Goal: Information Seeking & Learning: Check status

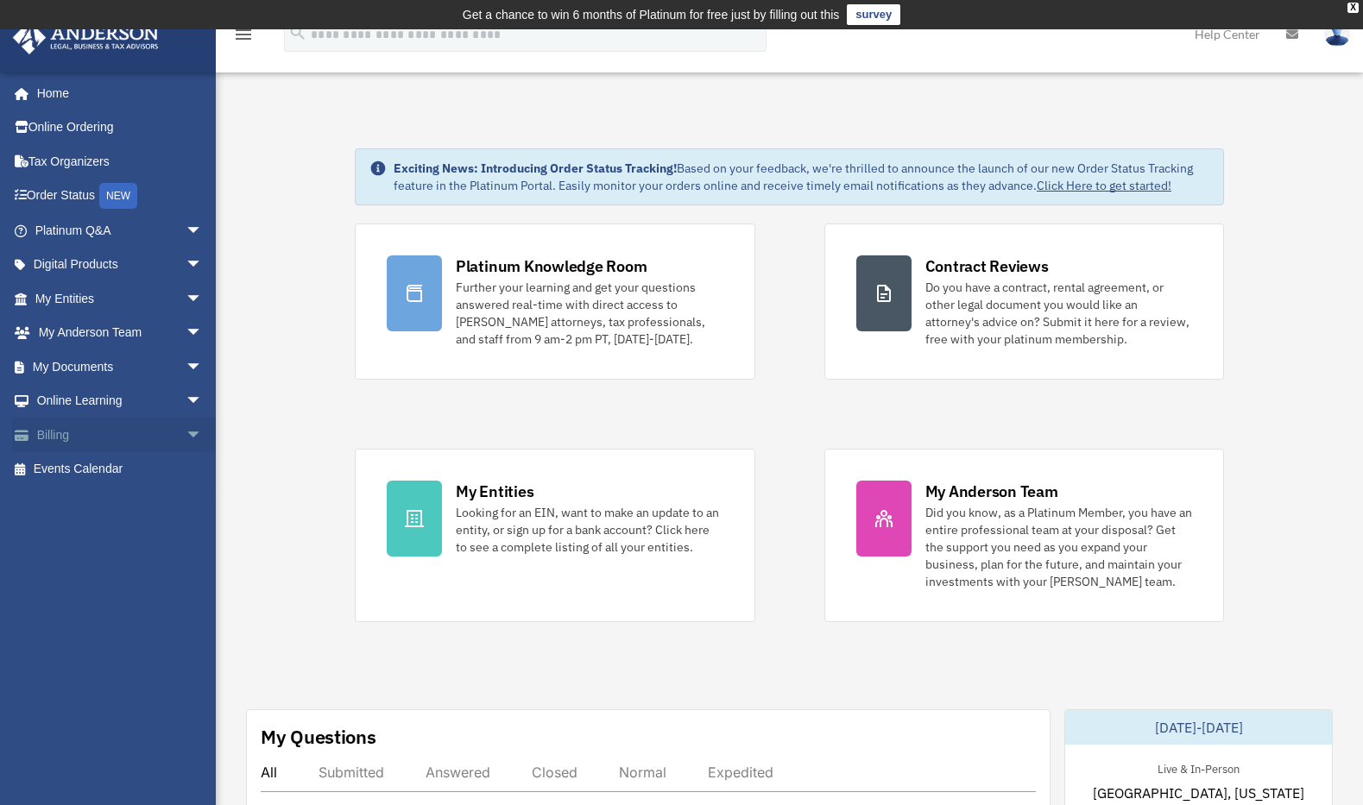
click at [64, 442] on link "Billing arrow_drop_down" at bounding box center [120, 435] width 217 height 35
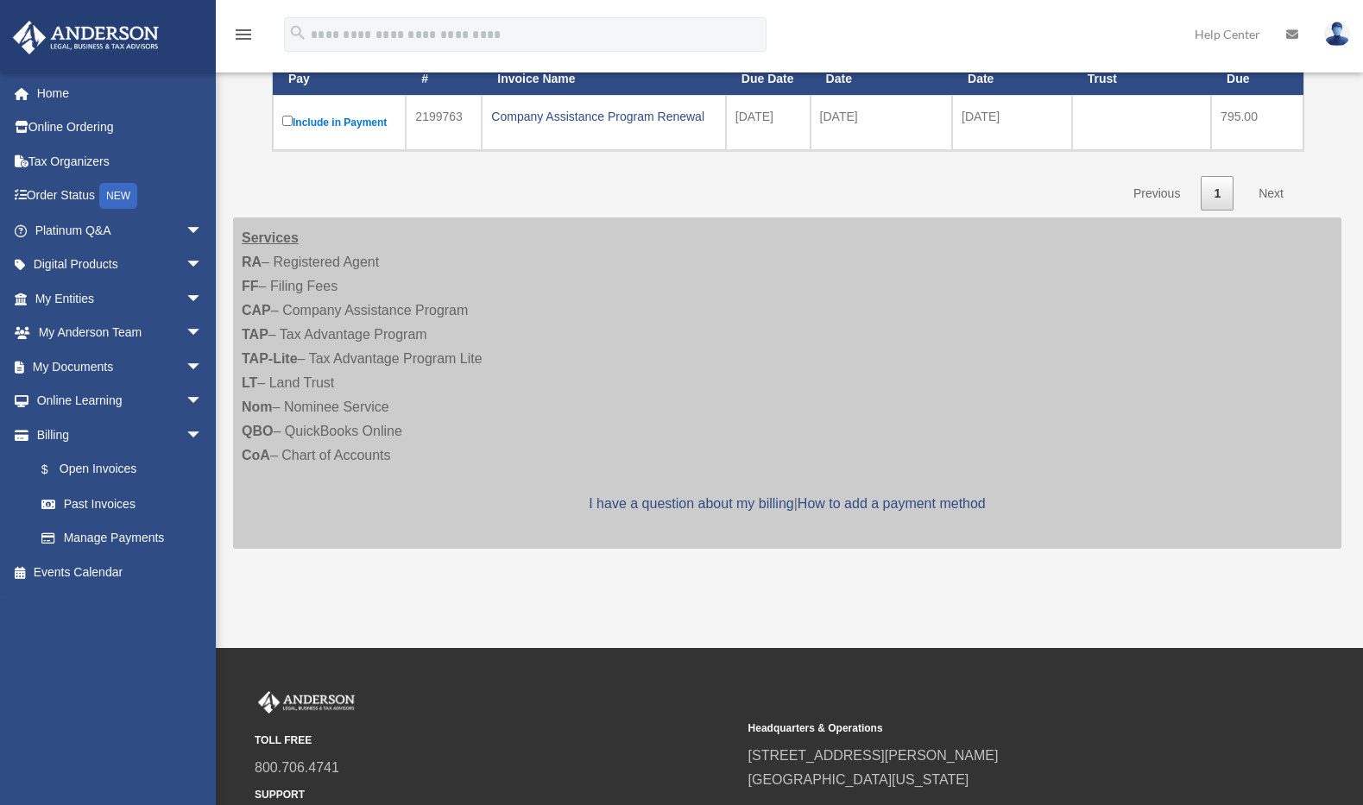
scroll to position [294, 0]
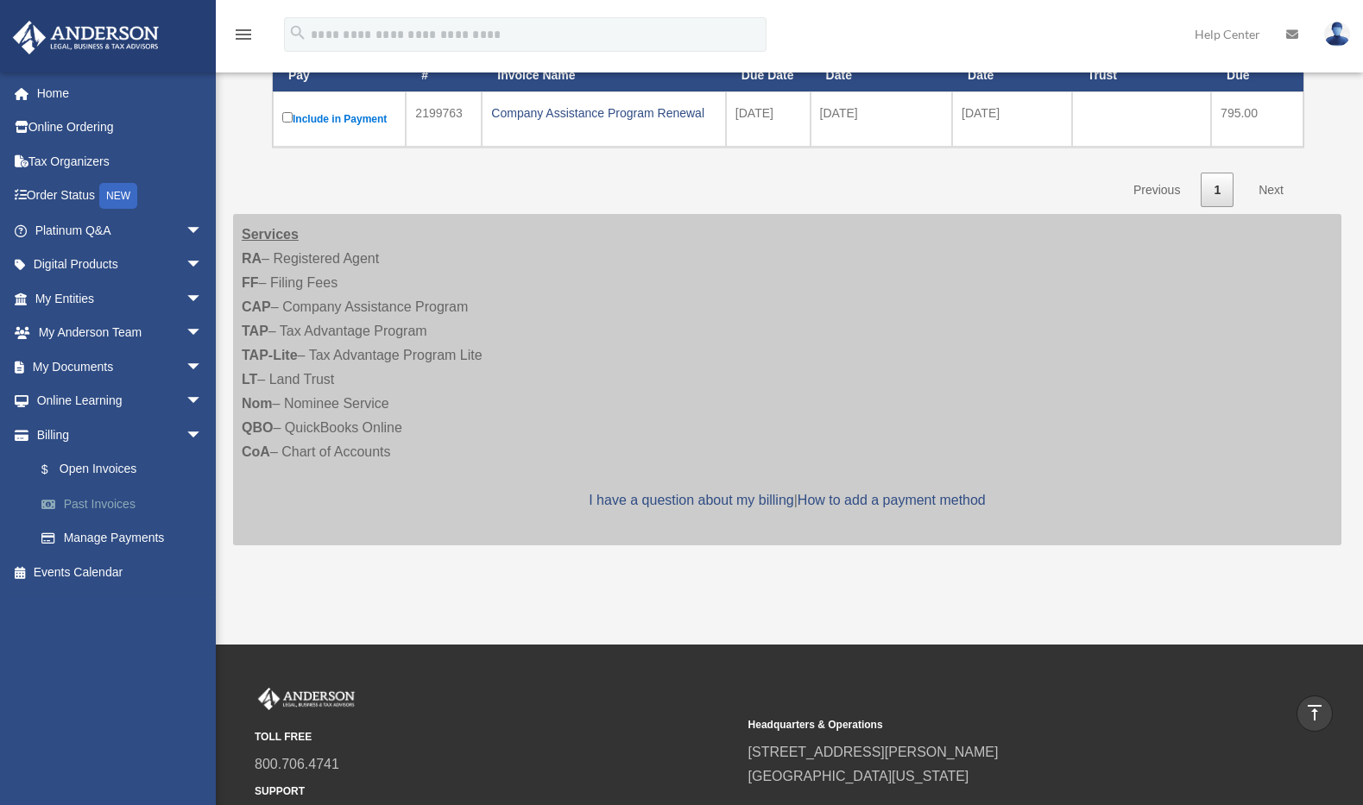
click at [119, 496] on link "Past Invoices" at bounding box center [126, 504] width 205 height 35
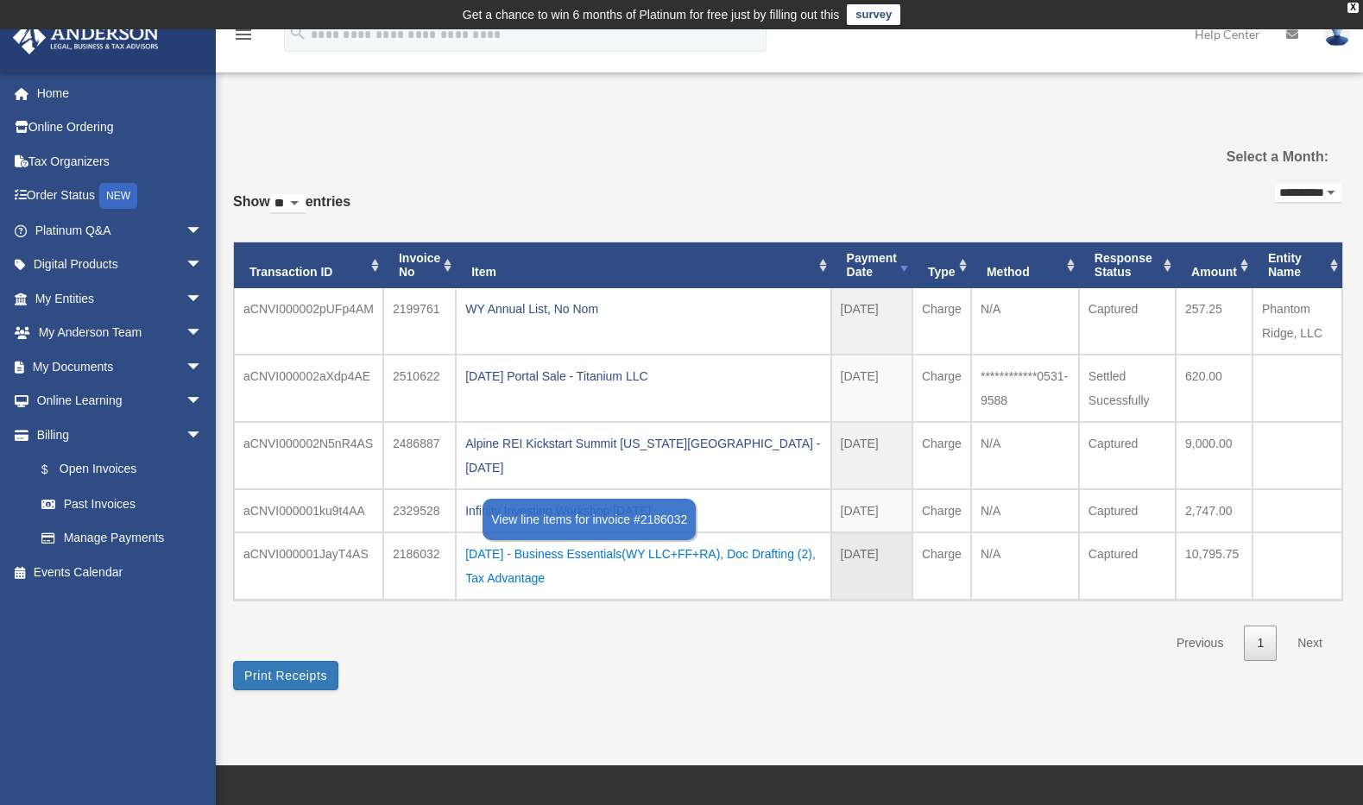
click at [661, 542] on div "2024.09.24 - Business Essentials(WY LLC+FF+RA), Doc Drafting (2), Tax Advantage" at bounding box center [643, 566] width 356 height 48
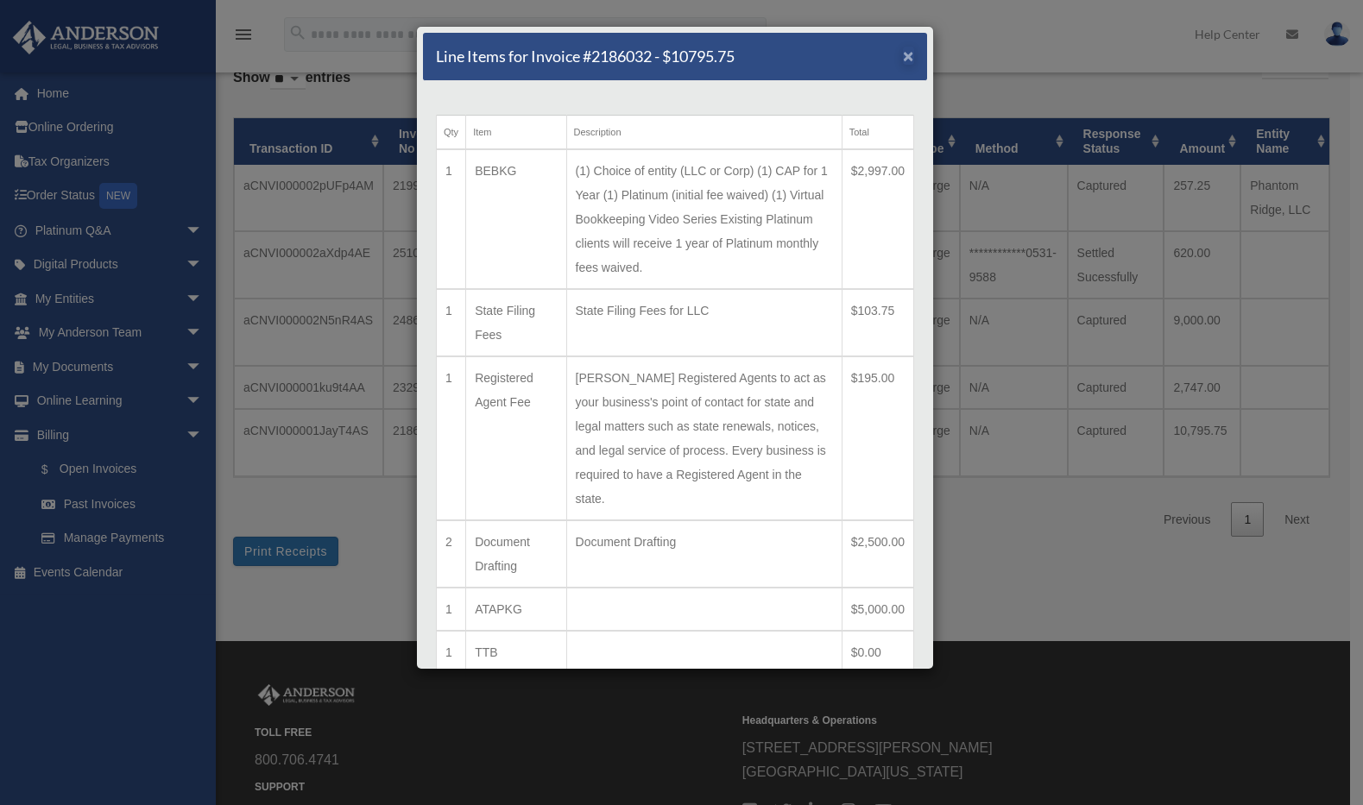
click at [903, 52] on span "×" at bounding box center [908, 56] width 11 height 20
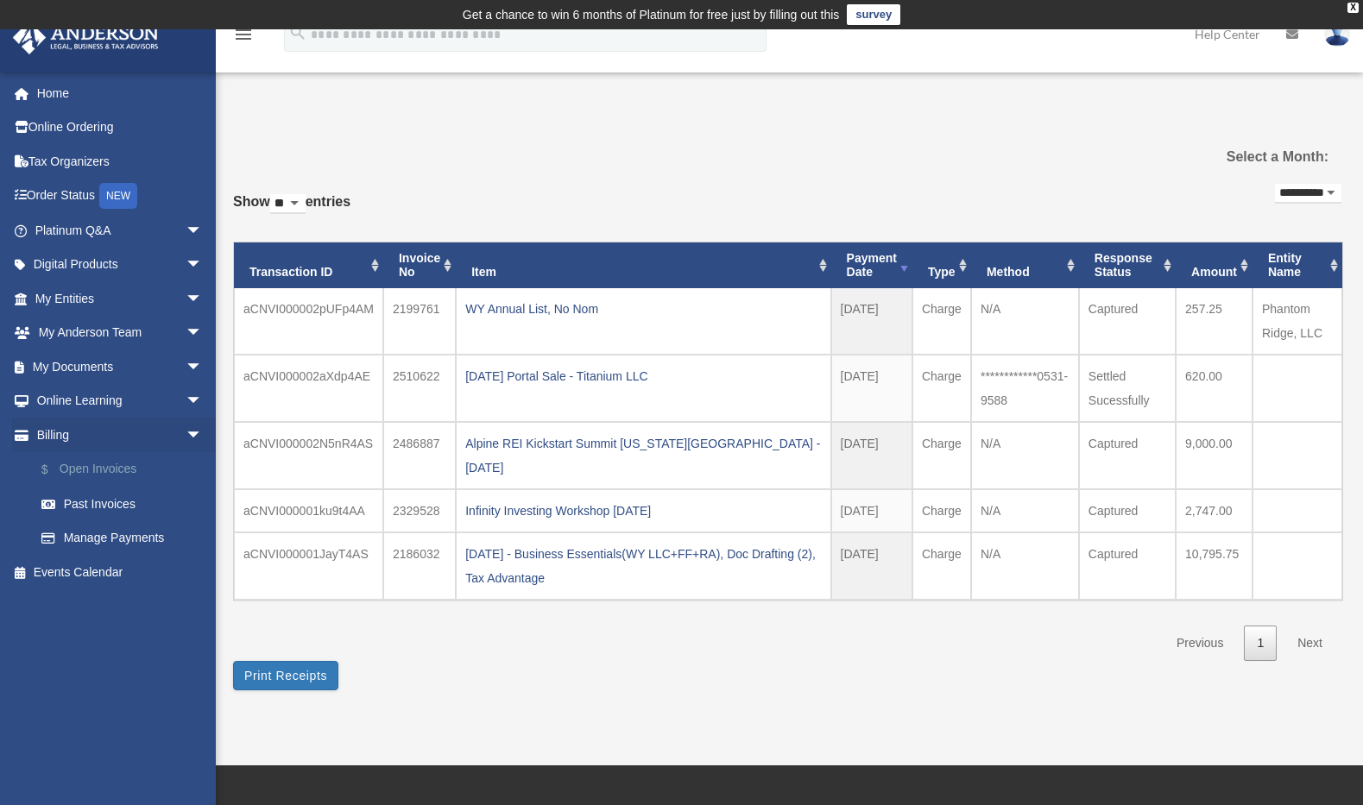
click at [97, 467] on link "$ Open Invoices" at bounding box center [126, 469] width 205 height 35
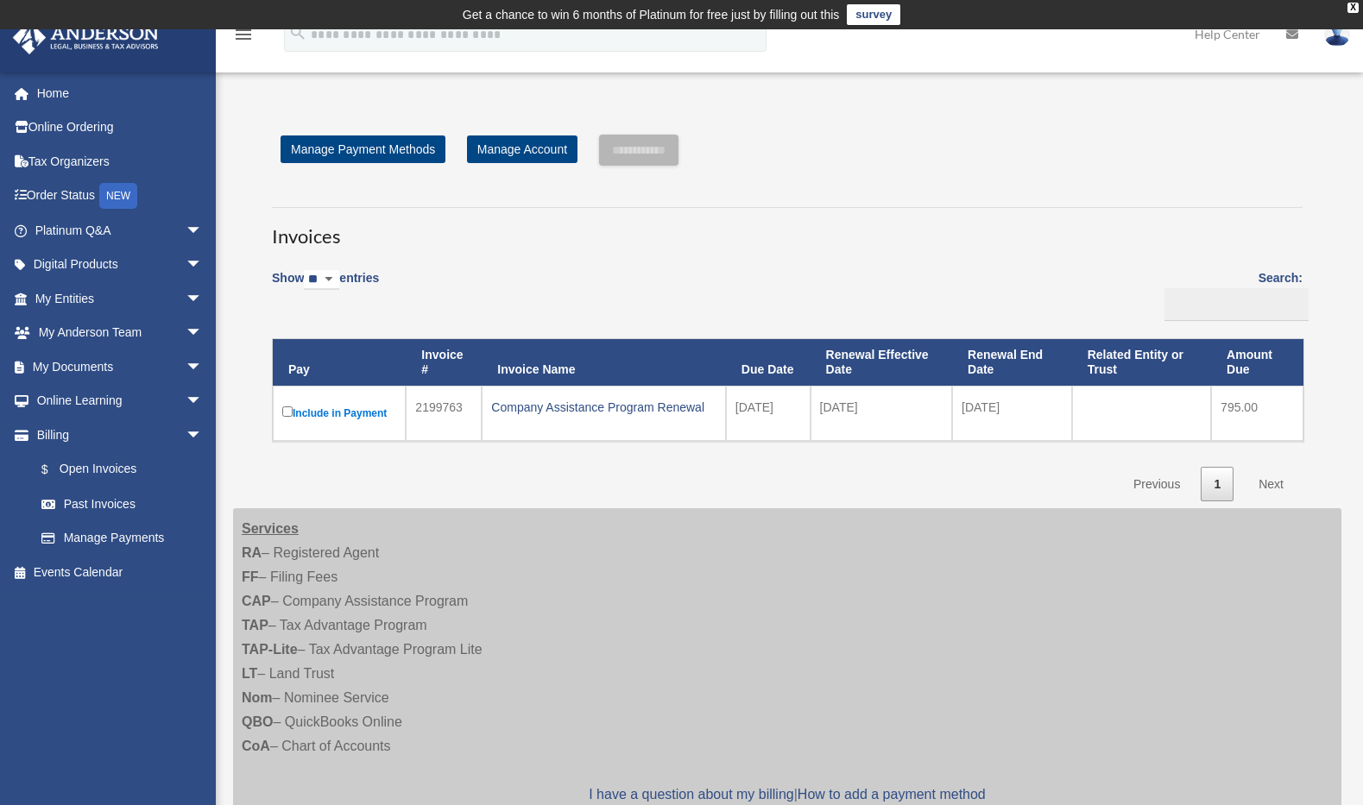
click at [473, 405] on td "2199763" at bounding box center [444, 413] width 76 height 55
click at [610, 405] on div "Company Assistance Program Renewal" at bounding box center [603, 407] width 225 height 24
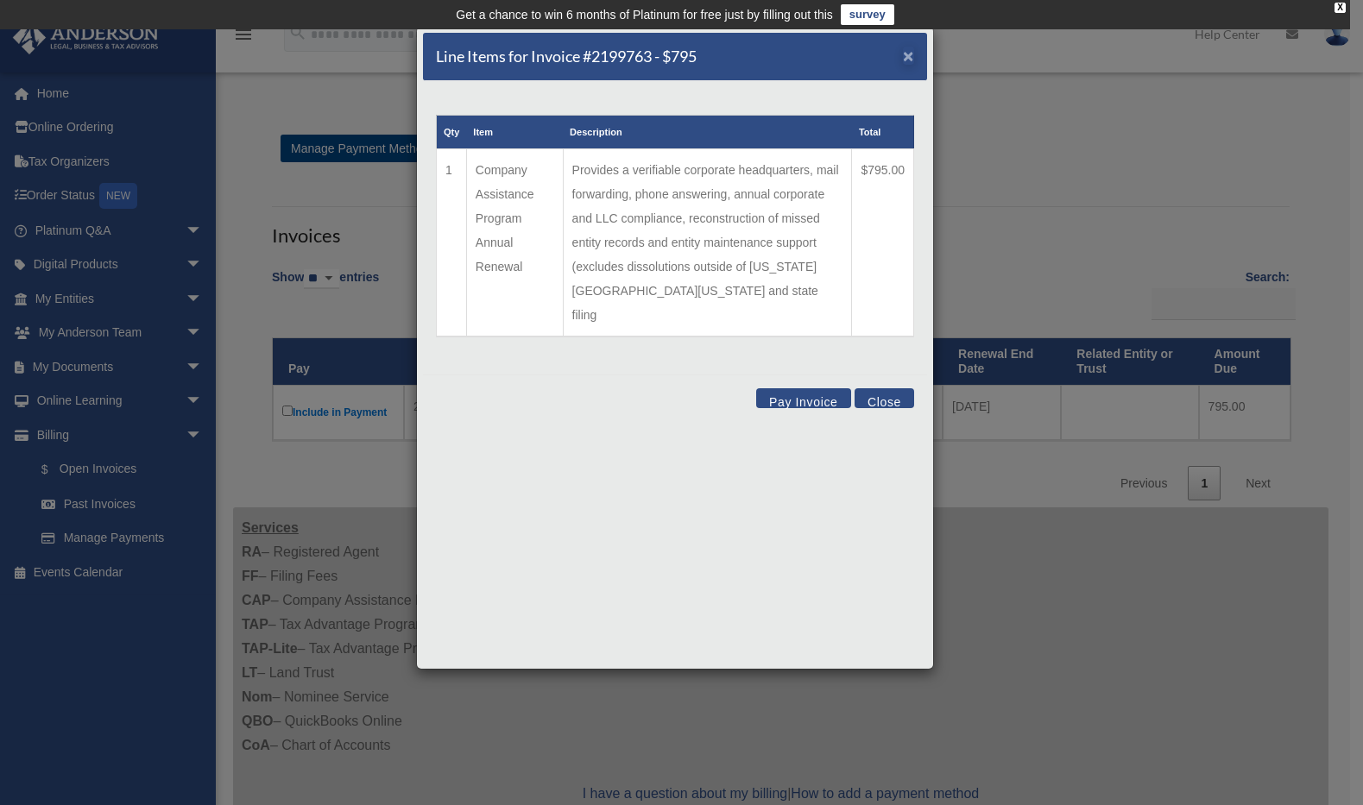
click at [904, 60] on span "×" at bounding box center [908, 56] width 11 height 20
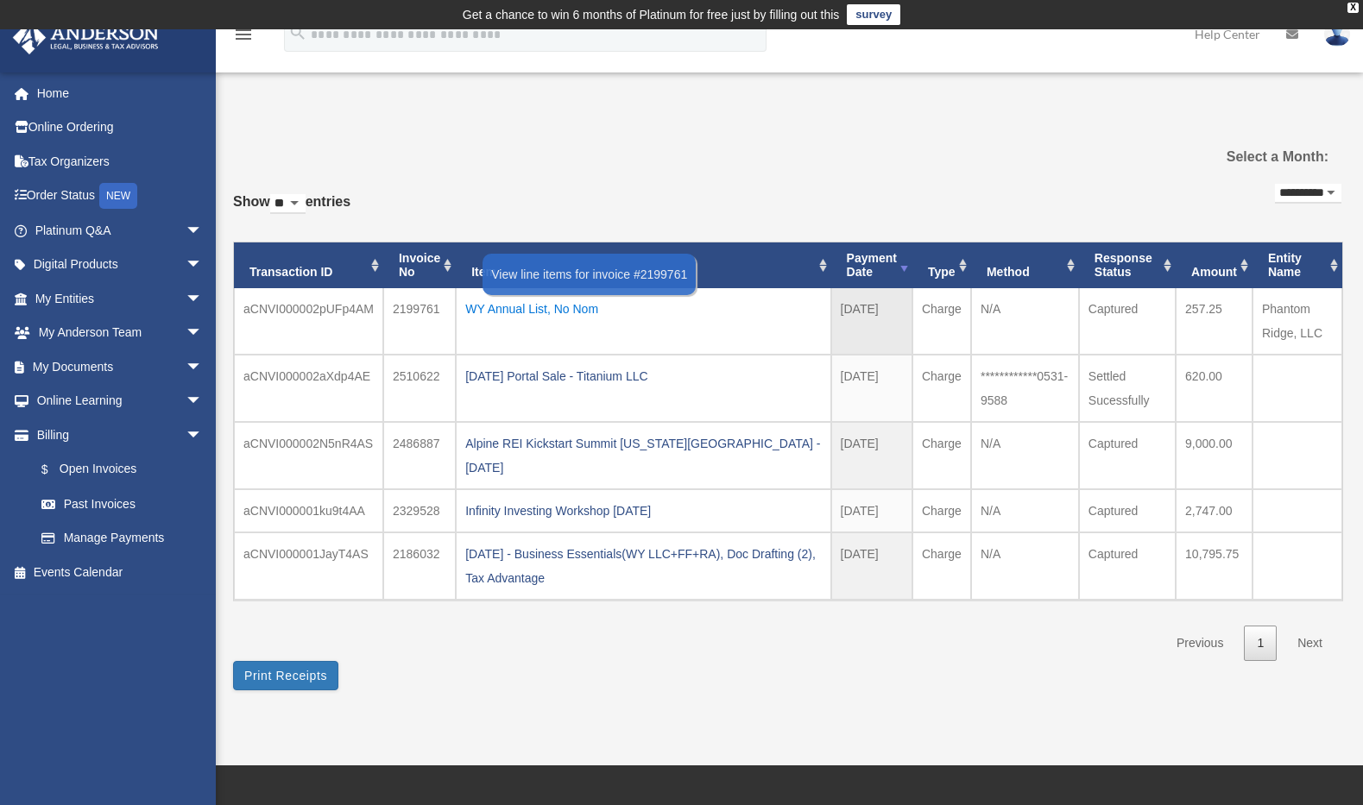
click at [502, 311] on div "WY Annual List, No Nom" at bounding box center [643, 309] width 356 height 24
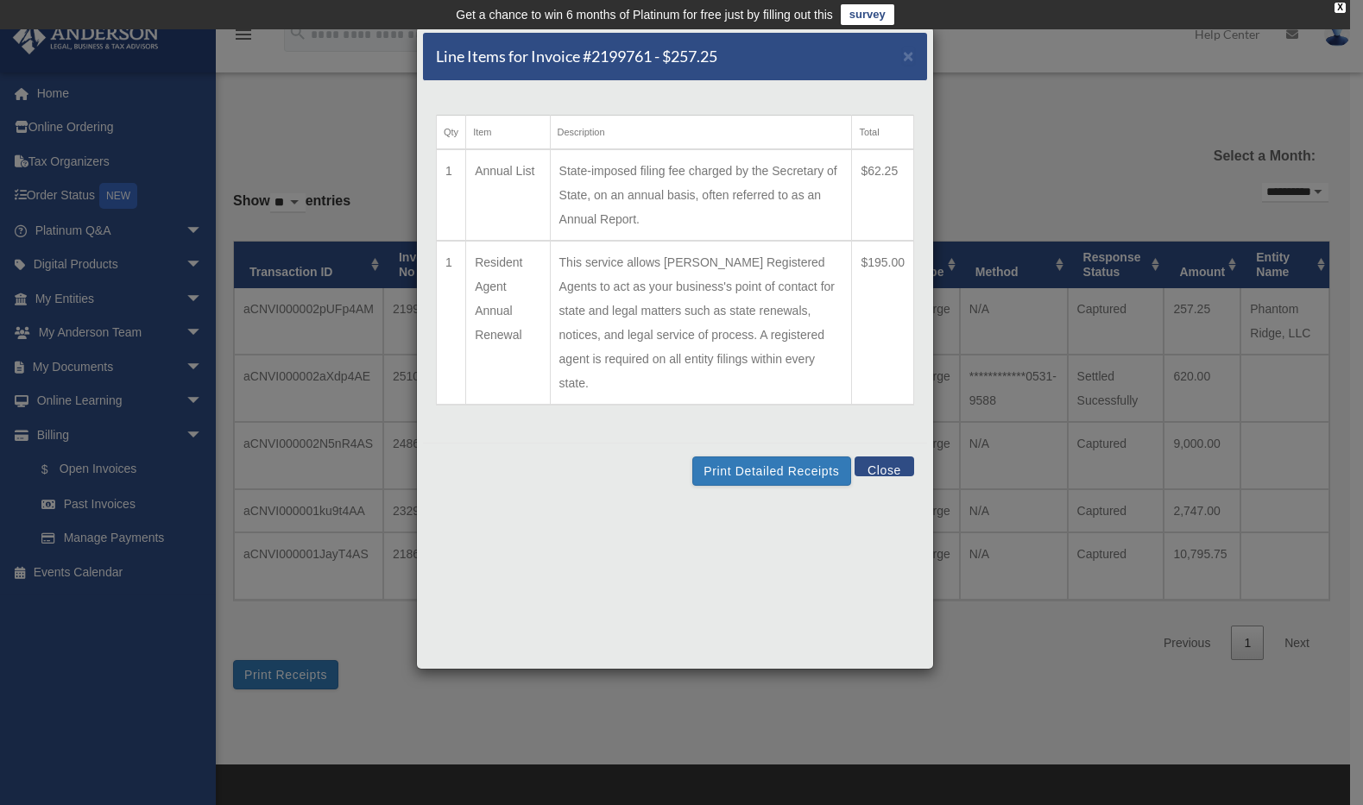
click at [1079, 150] on div "Line Items for Invoice #2199761 - $257.25 × Qty Item Description Total 1 Annual…" at bounding box center [681, 402] width 1363 height 805
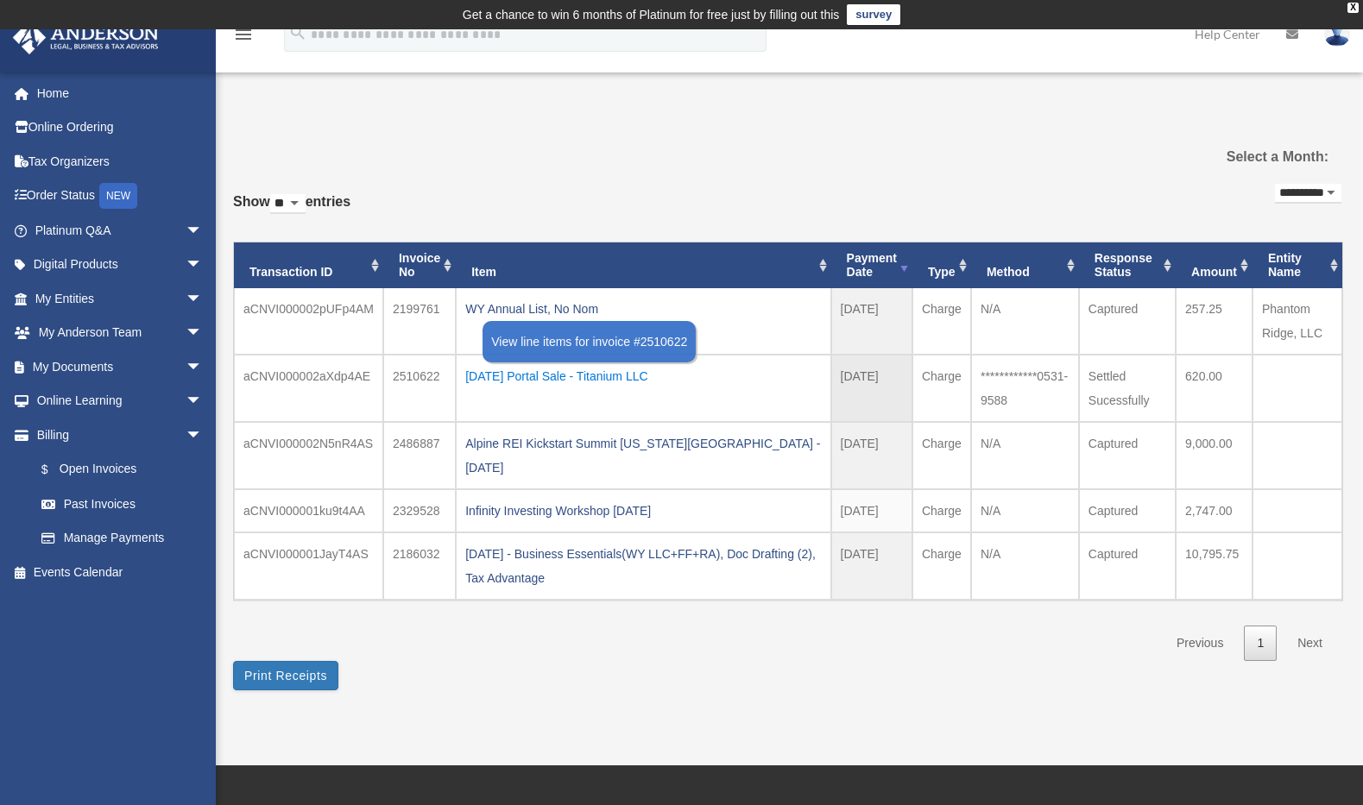
click at [616, 378] on div "2025.06.10 Portal Sale - Titanium LLC" at bounding box center [643, 376] width 356 height 24
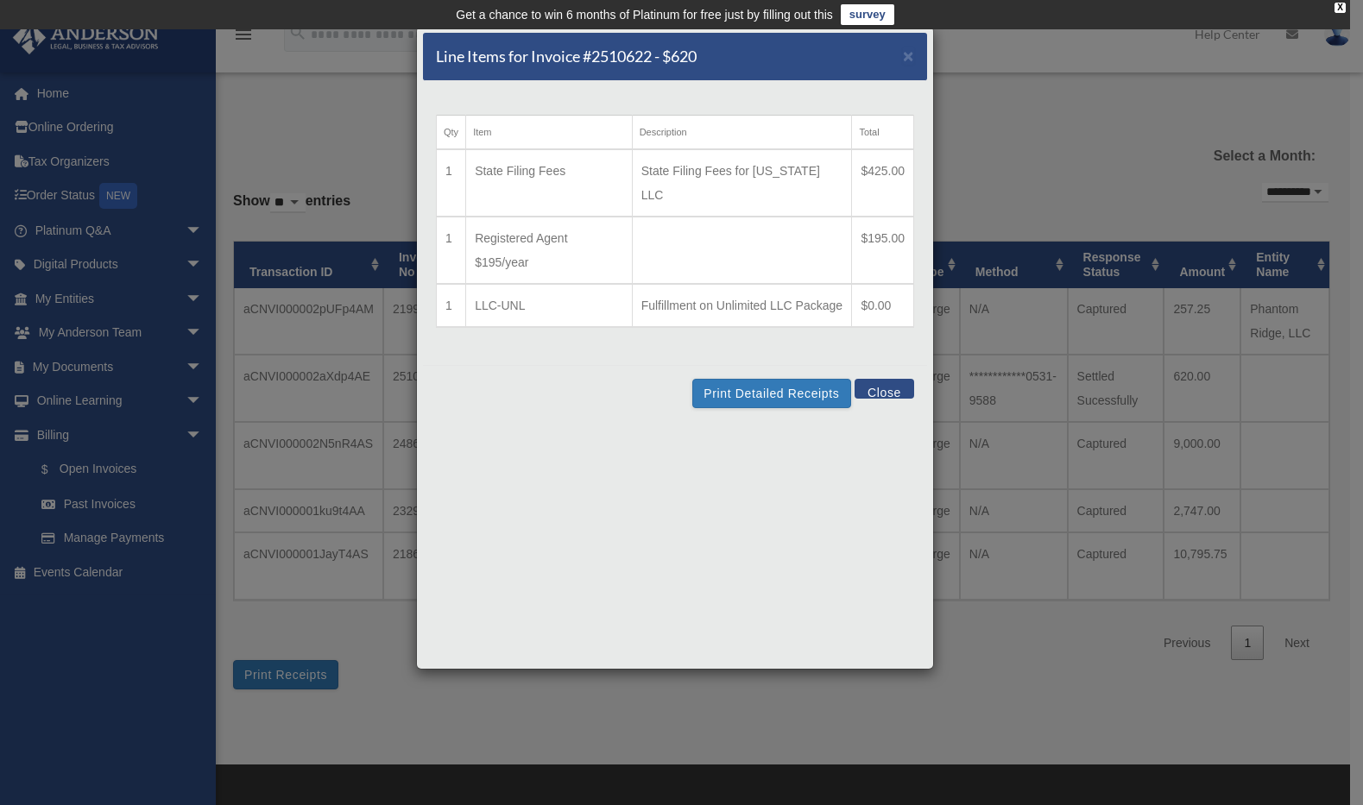
click at [1010, 152] on div "Line Items for Invoice #2510622 - $620 × Qty Item Description Total 1 State Fil…" at bounding box center [681, 402] width 1363 height 805
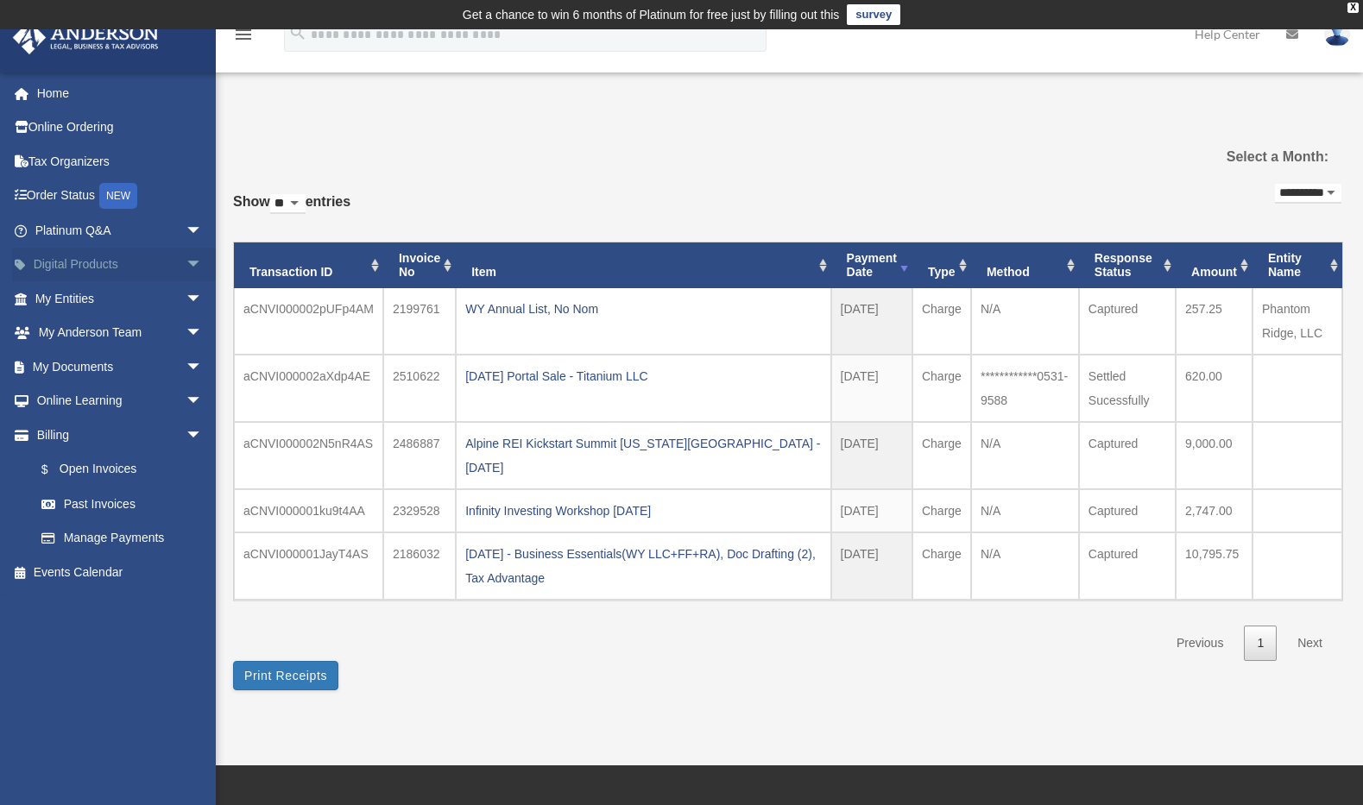
click at [186, 263] on span "arrow_drop_down" at bounding box center [203, 265] width 35 height 35
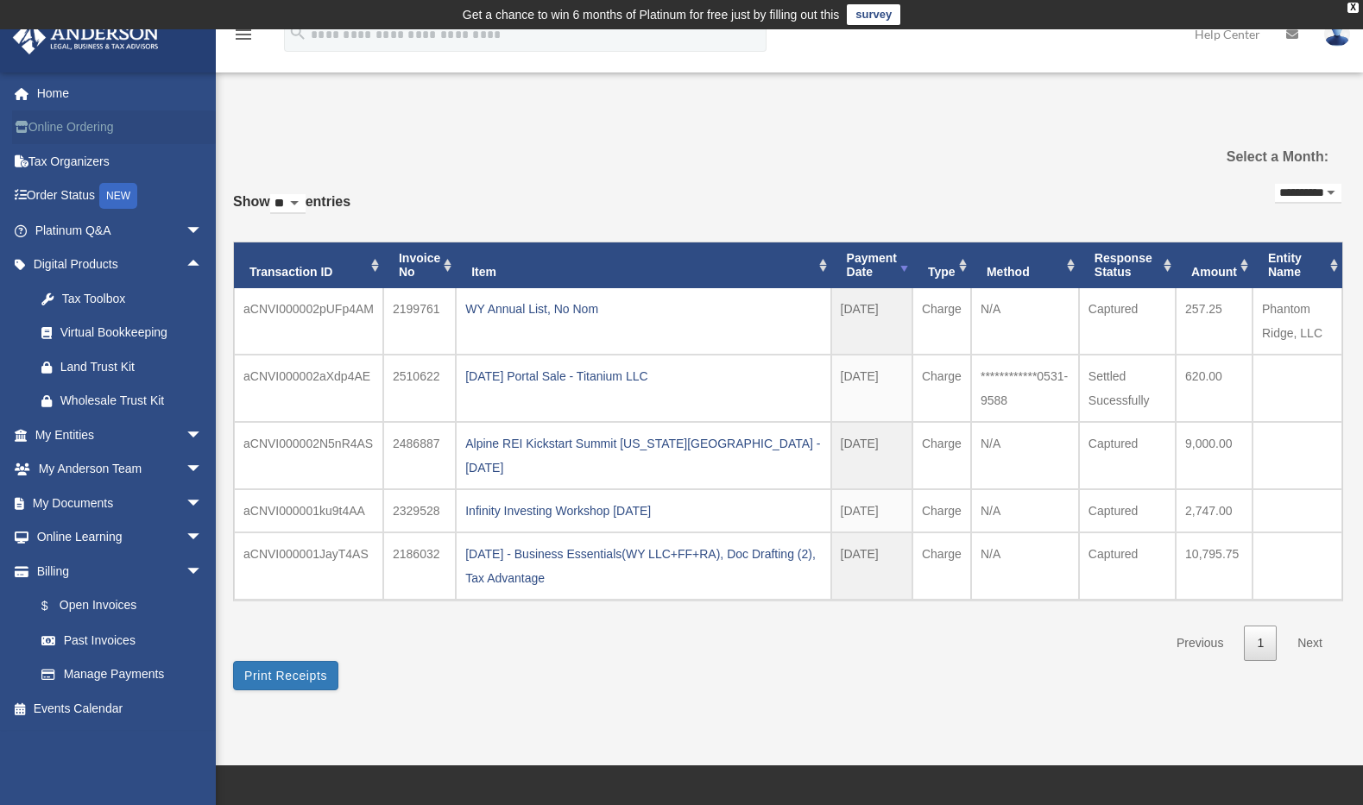
click at [97, 127] on link "Online Ordering" at bounding box center [120, 127] width 217 height 35
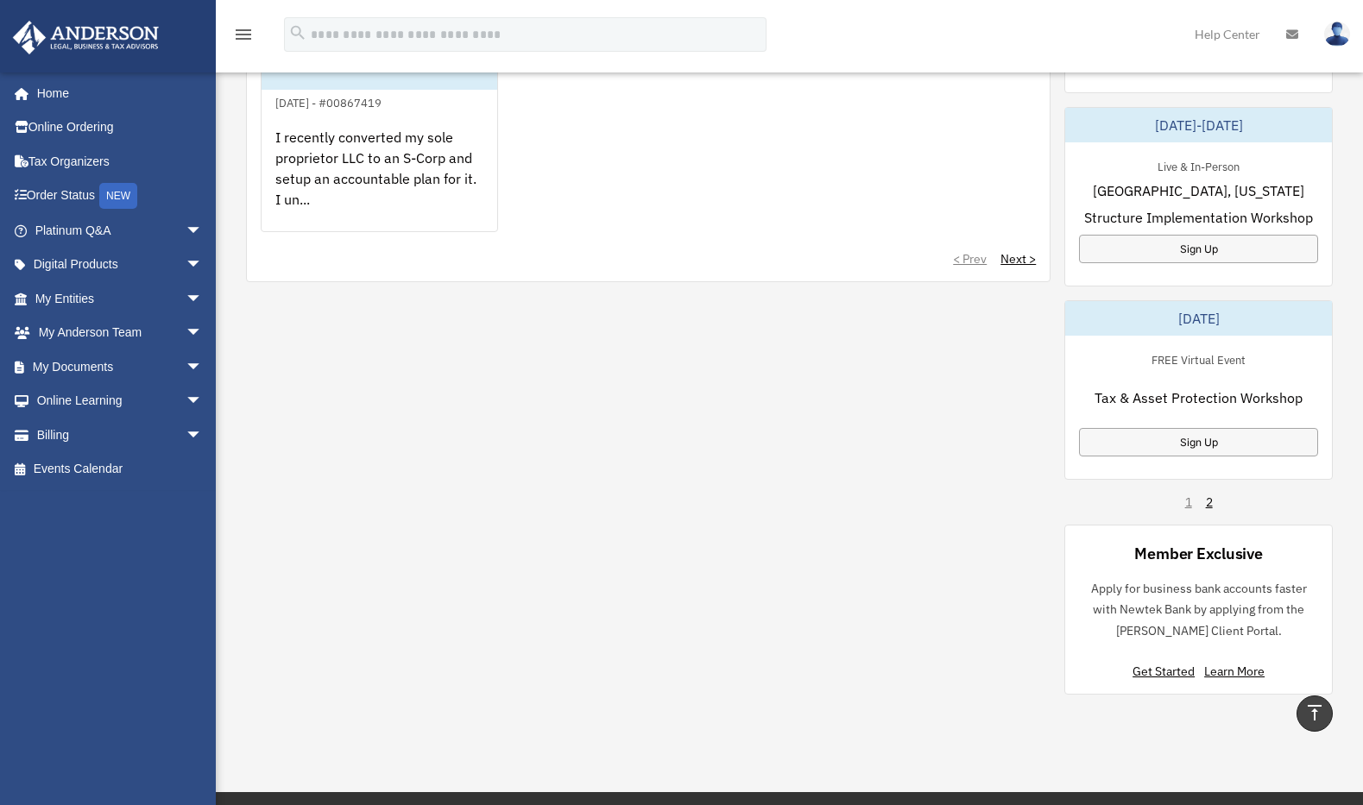
scroll to position [1297, 0]
